Goal: Register for event/course

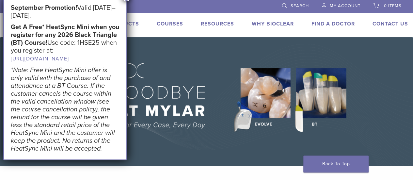
click at [168, 25] on link "Courses" at bounding box center [170, 24] width 26 height 7
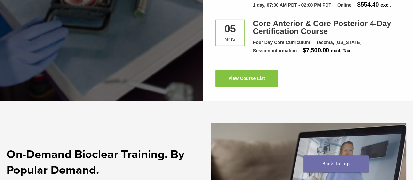
scroll to position [1020, 0]
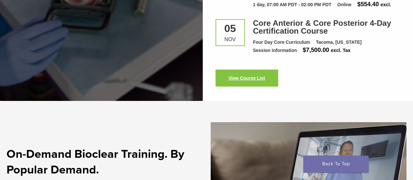
click at [220, 70] on link "View Course List" at bounding box center [247, 78] width 63 height 17
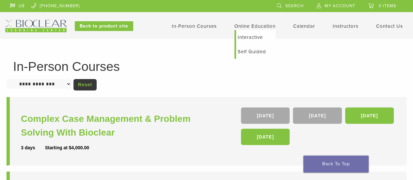
click at [241, 25] on link "Online Education" at bounding box center [255, 26] width 41 height 6
click at [252, 39] on link "Interactive" at bounding box center [256, 37] width 40 height 14
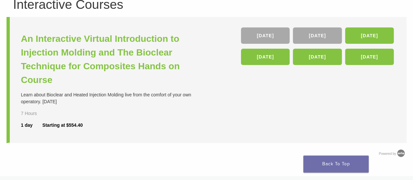
scroll to position [62, 0]
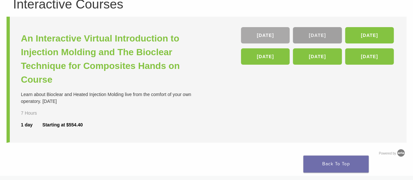
click at [309, 33] on link "[DATE]" at bounding box center [317, 35] width 49 height 16
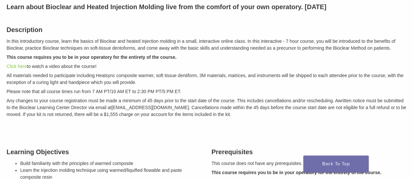
scroll to position [97, 0]
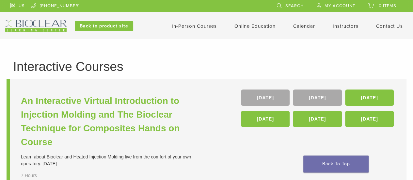
click at [338, 30] on li "Instructors" at bounding box center [346, 26] width 26 height 8
click at [337, 27] on link "Instructors" at bounding box center [346, 26] width 26 height 6
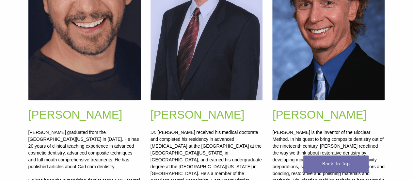
scroll to position [278, 0]
